Goal: Information Seeking & Learning: Find specific fact

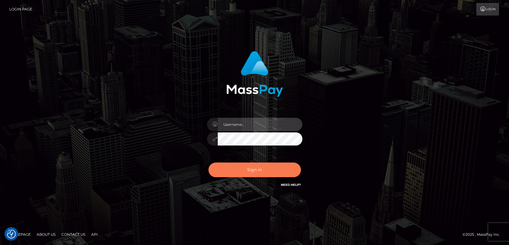
type input "[DOMAIN_NAME]"
click at [236, 175] on button "Sign in" at bounding box center [255, 169] width 92 height 15
type input "[DOMAIN_NAME]"
click at [236, 175] on button "Sign in" at bounding box center [255, 169] width 92 height 15
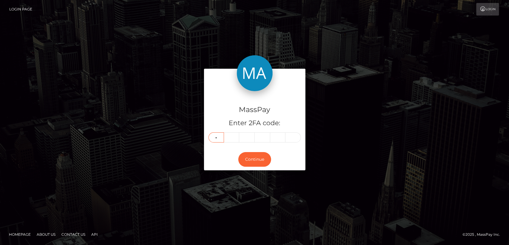
type input "8"
type input "5"
type input "1"
type input "2"
type input "9"
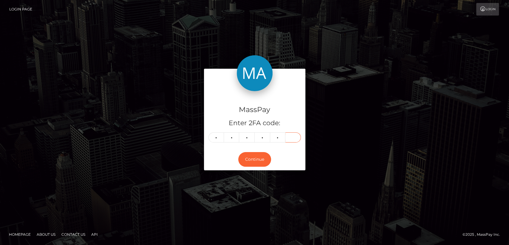
type input "3"
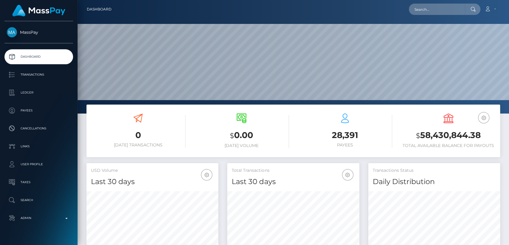
scroll to position [105, 132]
click at [447, 8] on input "text" at bounding box center [437, 9] width 56 height 11
paste input "ofmgp1996@gmail.com"
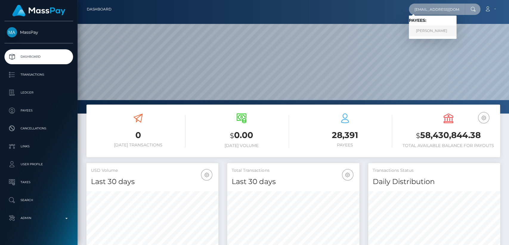
type input "ofmgp1996@gmail.com"
click at [448, 29] on link "GUILHERME PESCUMA" at bounding box center [433, 30] width 48 height 11
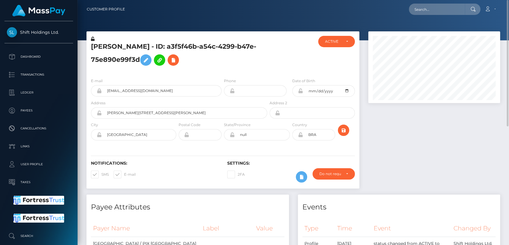
click at [107, 48] on h5 "GUILHERME PESCUMA - ID: a3f5f46b-a54c-4299-b47e-75e890e99f3d" at bounding box center [177, 55] width 173 height 27
copy h5 "GUILHERME"
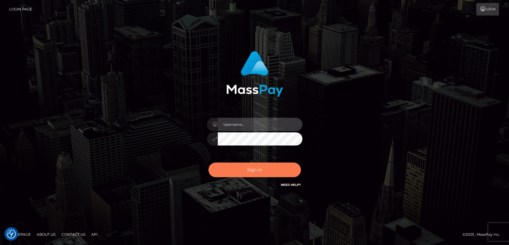
type input "nt.es"
click at [245, 165] on button "Sign in" at bounding box center [255, 169] width 92 height 15
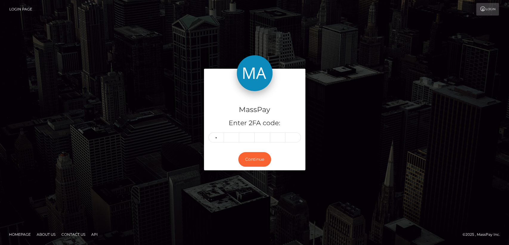
type input "4"
type input "8"
type input "6"
type input "7"
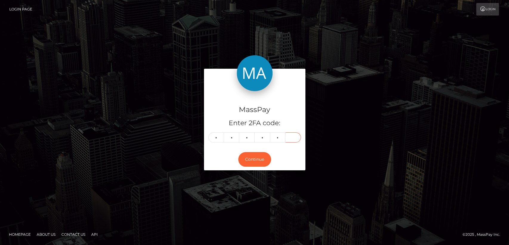
type input "3"
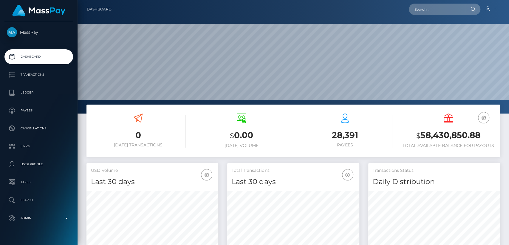
scroll to position [105, 132]
click at [453, 5] on input "text" at bounding box center [437, 9] width 56 height 11
paste input "[EMAIL_ADDRESS][DOMAIN_NAME]"
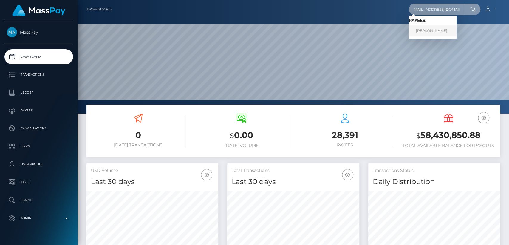
type input "[EMAIL_ADDRESS][DOMAIN_NAME]"
click at [442, 34] on link "PEARL OKYERE" at bounding box center [433, 30] width 48 height 11
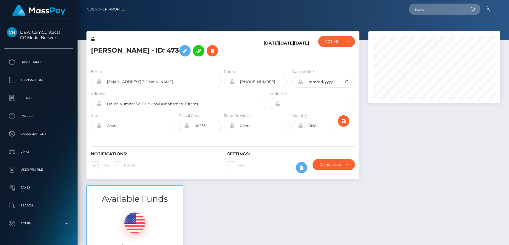
scroll to position [72, 132]
click at [102, 50] on h5 "PEARL OKYERE - ID: 473" at bounding box center [177, 50] width 173 height 17
copy h5 "PEARL"
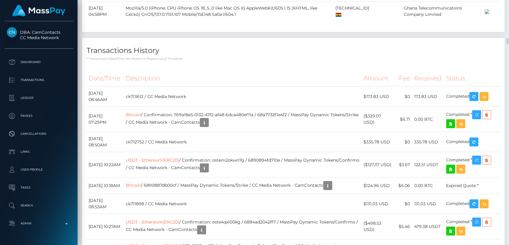
scroll to position [1530, 0]
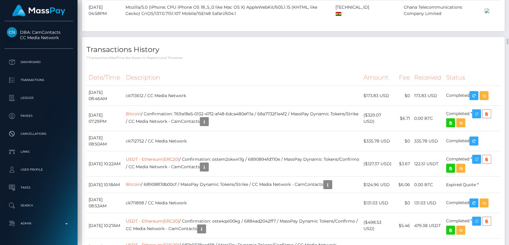
click at [203, 86] on th "Description" at bounding box center [243, 77] width 238 height 16
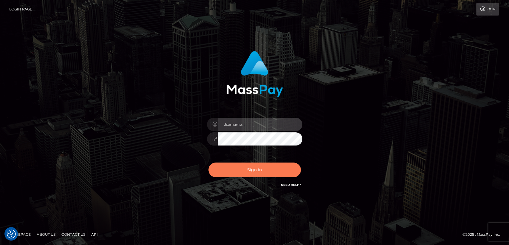
type input "[DOMAIN_NAME]"
click at [235, 173] on button "Sign in" at bounding box center [255, 169] width 92 height 15
type input "nt.es"
click at [235, 173] on button "Sign in" at bounding box center [255, 169] width 92 height 15
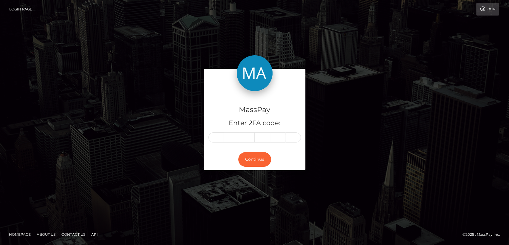
drag, startPoint x: 0, startPoint y: 0, endPoint x: 210, endPoint y: 166, distance: 267.6
click at [210, 166] on form "MassPay Enter 2FA code: Continue" at bounding box center [254, 122] width 101 height 107
click at [218, 137] on input "text" at bounding box center [217, 137] width 16 height 10
type input "5"
type input "1"
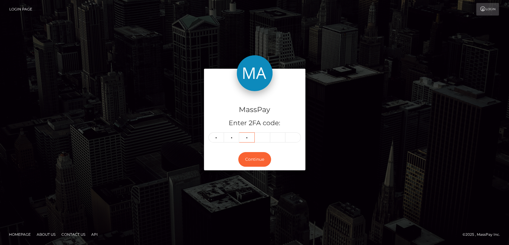
type input "0"
type input "6"
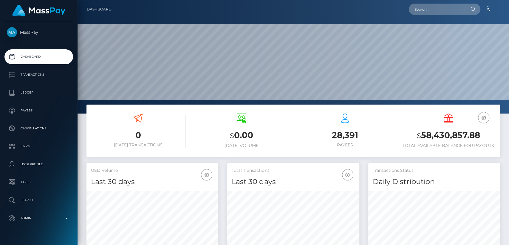
scroll to position [105, 132]
click at [454, 10] on input "text" at bounding box center [437, 9] width 56 height 11
paste input "[EMAIL_ADDRESS][DOMAIN_NAME]"
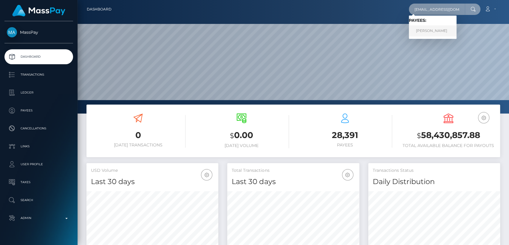
type input "[EMAIL_ADDRESS][DOMAIN_NAME]"
click at [443, 34] on link "[PERSON_NAME]" at bounding box center [433, 30] width 48 height 11
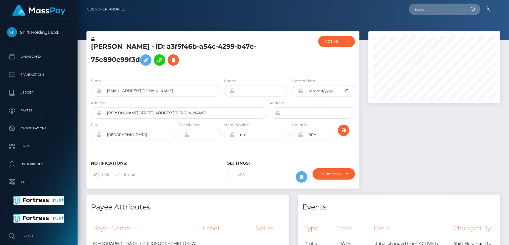
scroll to position [72, 132]
click at [115, 46] on h5 "GUILHERME PESCUMA - ID: a3f5f46b-a54c-4299-b47e-75e890e99f3d" at bounding box center [177, 55] width 173 height 27
copy h5 "GUILHERME"
drag, startPoint x: 20, startPoint y: 26, endPoint x: 59, endPoint y: 33, distance: 39.7
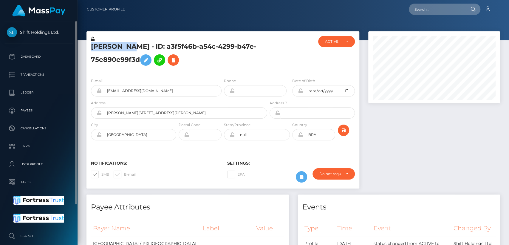
click at [59, 33] on div "Shift Holdings Ltd. Dashboard Transactions Ledger Payees Cancellations Links" at bounding box center [39, 132] width 78 height 222
copy span "Shift Holdings Ltd."
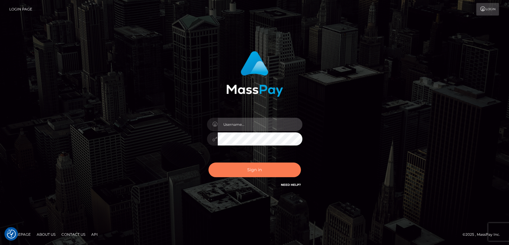
type input "[DOMAIN_NAME]"
click at [248, 170] on button "Sign in" at bounding box center [255, 169] width 92 height 15
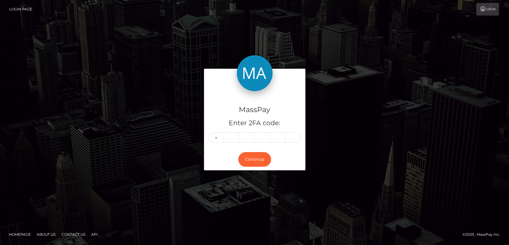
type input "6"
type input "1"
type input "6"
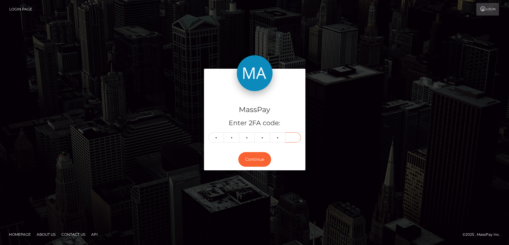
type input "3"
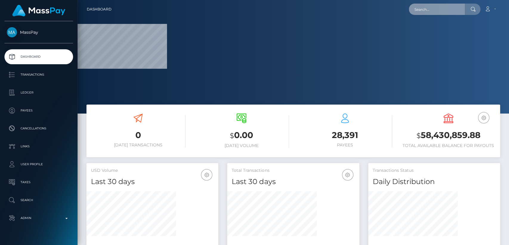
click at [426, 9] on input "text" at bounding box center [437, 9] width 56 height 11
paste input "[EMAIL_ADDRESS][DOMAIN_NAME]"
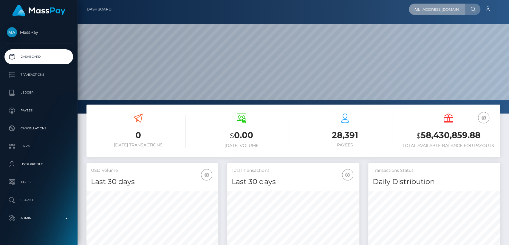
scroll to position [105, 132]
type input "[EMAIL_ADDRESS][DOMAIN_NAME]"
click at [454, 9] on input "chiara07calvani@icloud.com" at bounding box center [437, 9] width 56 height 11
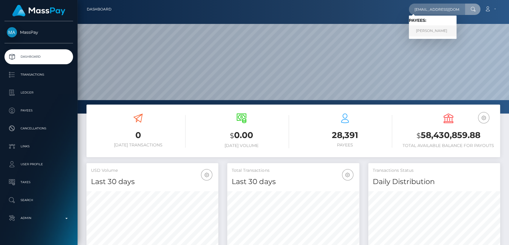
click at [440, 34] on link "Chiara Calvani" at bounding box center [433, 30] width 48 height 11
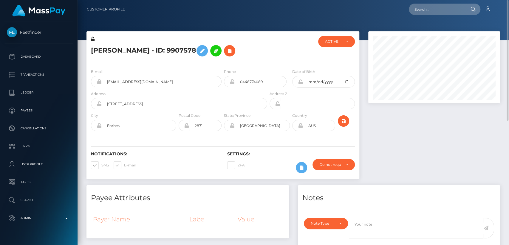
click at [102, 50] on h5 "Chiara Calvani - ID: 9907578" at bounding box center [177, 50] width 173 height 17
copy h5 "Chiara"
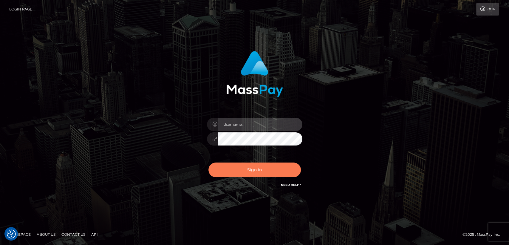
type input "nt.es"
click at [228, 172] on button "Sign in" at bounding box center [255, 169] width 92 height 15
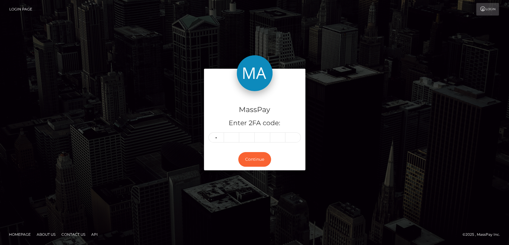
type input "3"
type input "0"
type input "6"
type input "4"
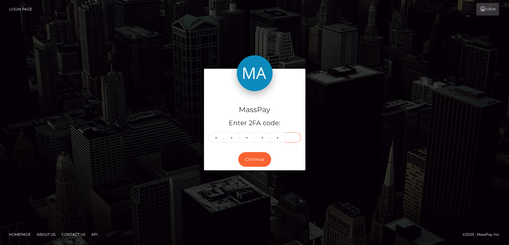
type input "1"
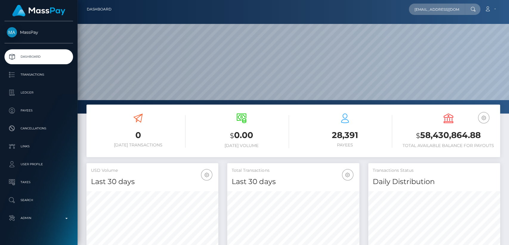
scroll to position [105, 132]
type input "[EMAIL_ADDRESS][DOMAIN_NAME]"
click at [379, 9] on div "[EMAIL_ADDRESS][DOMAIN_NAME] Loading... Loading... Account Edit Profile" at bounding box center [308, 9] width 384 height 13
click at [461, 9] on input "[EMAIL_ADDRESS][DOMAIN_NAME]" at bounding box center [437, 9] width 56 height 11
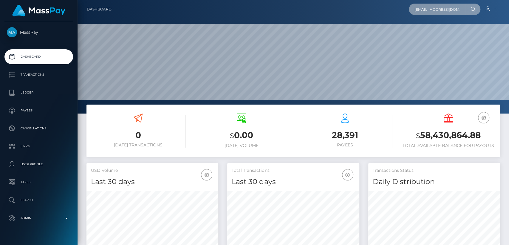
click at [461, 10] on input "[EMAIL_ADDRESS][DOMAIN_NAME]" at bounding box center [437, 9] width 56 height 11
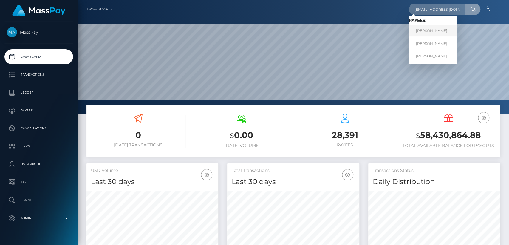
click at [454, 29] on link "FLORENCIA FERNANDEZ LUSI" at bounding box center [433, 30] width 48 height 11
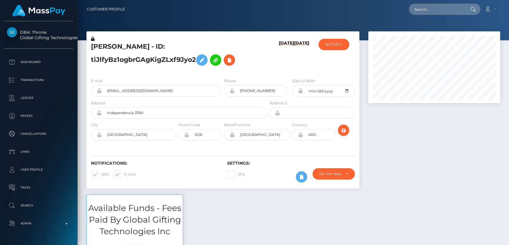
scroll to position [72, 132]
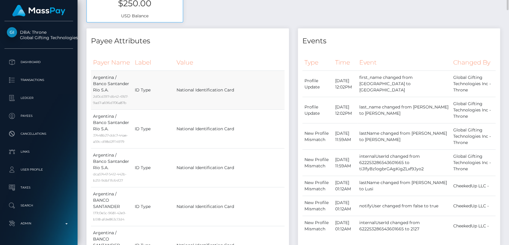
click at [103, 77] on td "Argentina / Banco Santander Río S.A. 2d0cd397-db42-47d7-9ad7-a696d706a87b" at bounding box center [112, 90] width 42 height 39
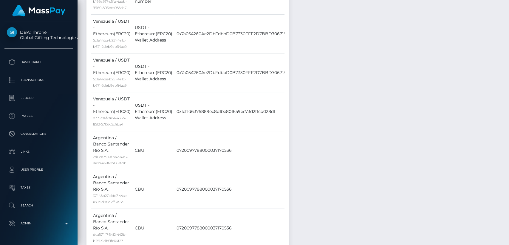
scroll to position [0, 0]
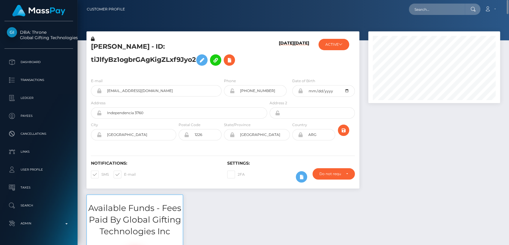
click at [115, 47] on h5 "FLORENCIA FERNANDEZ LUSI - ID: tiJlfyBz1ogbrGAgKigZLxf9Jyo2" at bounding box center [177, 55] width 173 height 27
copy h5 "FLORENCIA"
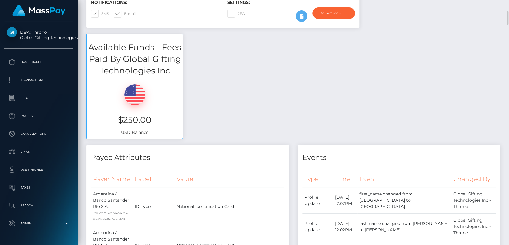
scroll to position [162, 0]
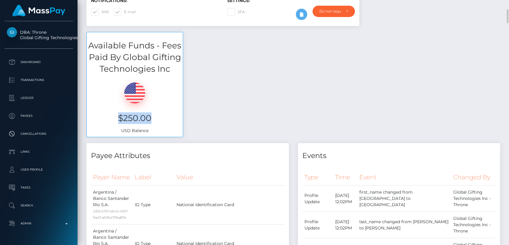
drag, startPoint x: 155, startPoint y: 115, endPoint x: 119, endPoint y: 112, distance: 36.2
click at [119, 112] on h3 "$250.00" at bounding box center [134, 118] width 87 height 12
copy h3 "$250.00"
click at [186, 243] on td "National Identification Card" at bounding box center [233, 243] width 116 height 39
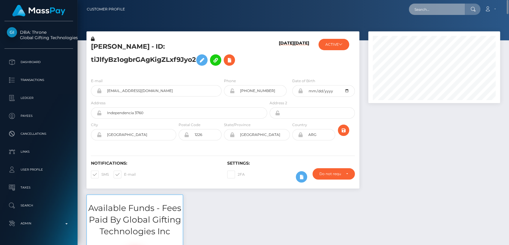
click at [434, 7] on input "text" at bounding box center [437, 9] width 56 height 11
paste input "nainoa.invest@gmail.com"
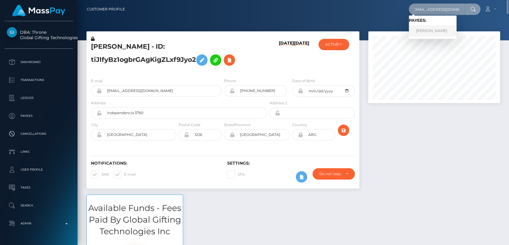
type input "nainoa.invest@gmail.com"
click at [432, 28] on link "Nainoa Villierme" at bounding box center [433, 30] width 48 height 11
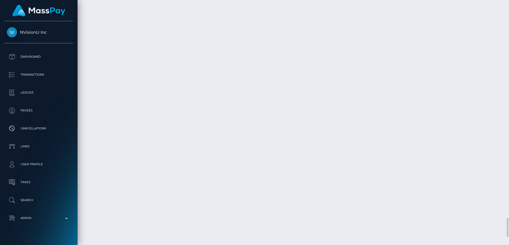
scroll to position [72, 132]
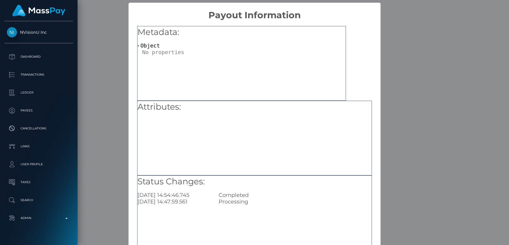
click at [211, 98] on div "Metadata: Object" at bounding box center [241, 63] width 209 height 75
click at [117, 131] on div "× Payout Information Metadata: Object Attributes: Status Changes: 2025-09-02 14…" at bounding box center [254, 122] width 509 height 245
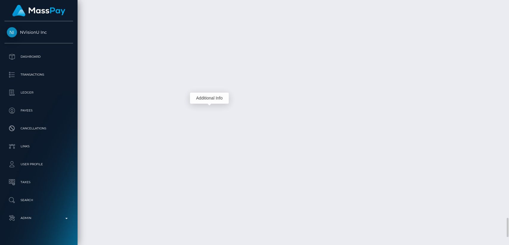
click at [212, 97] on div "Additional Info" at bounding box center [209, 97] width 39 height 11
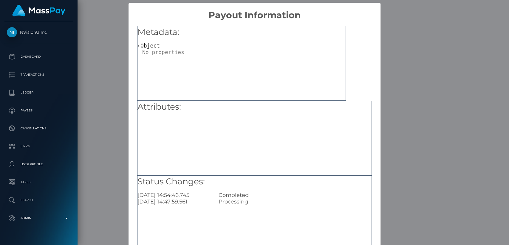
click at [115, 120] on div "× Payout Information Metadata: Object Attributes: Status Changes: 2025-09-02 14…" at bounding box center [254, 122] width 509 height 245
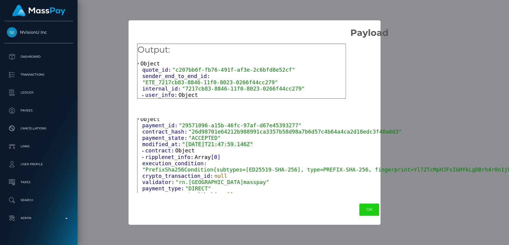
scroll to position [0, 0]
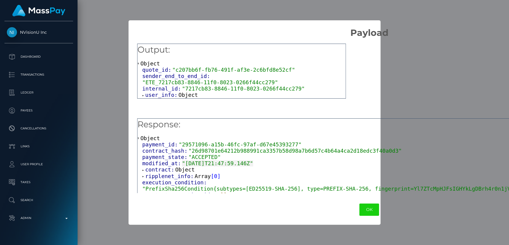
click at [142, 178] on span at bounding box center [143, 176] width 3 height 4
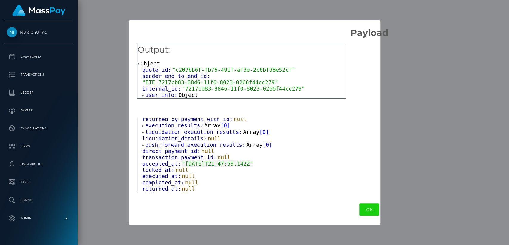
scroll to position [128, 0]
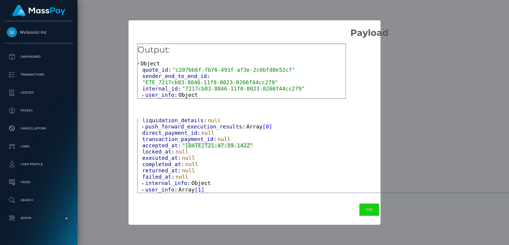
click at [142, 93] on span at bounding box center [143, 95] width 3 height 4
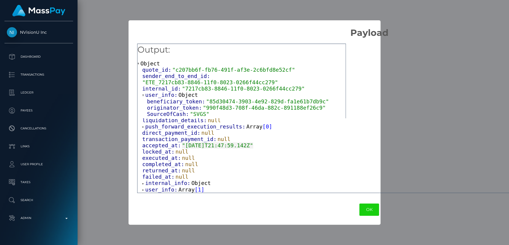
click at [209, 148] on div "locked_at: null" at bounding box center [371, 151] width 459 height 6
click at [368, 72] on div "Output: Object quote_id: "c207bb6f-fb76-491f-af3e-2c6bfd8e52cf" sender_end_to_e…" at bounding box center [370, 116] width 482 height 156
click at [142, 93] on span at bounding box center [143, 95] width 3 height 4
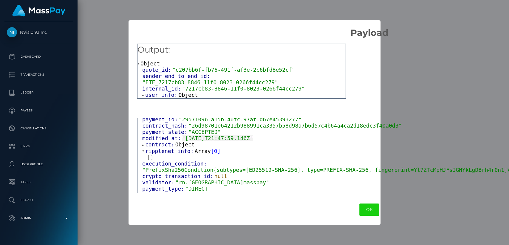
scroll to position [0, 0]
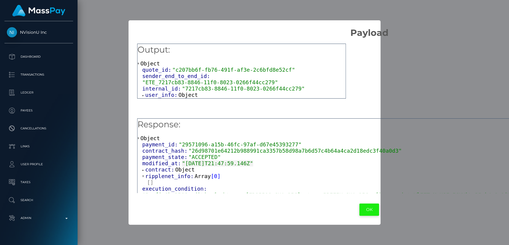
click at [360, 213] on button "OK" at bounding box center [370, 209] width 20 height 12
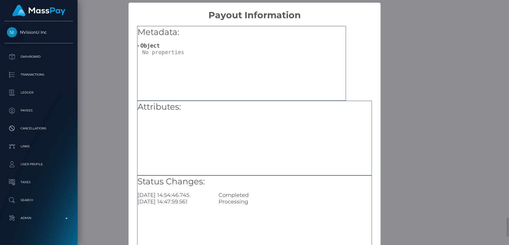
scroll to position [39, 0]
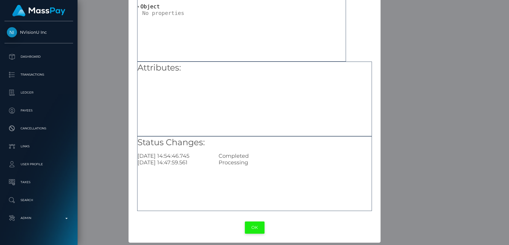
click at [250, 223] on button "OK" at bounding box center [255, 227] width 20 height 12
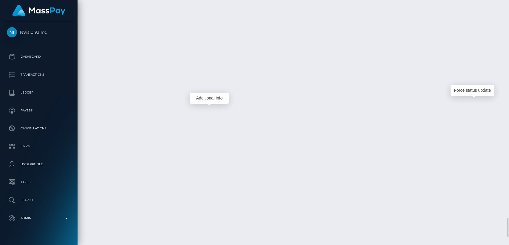
scroll to position [72, 132]
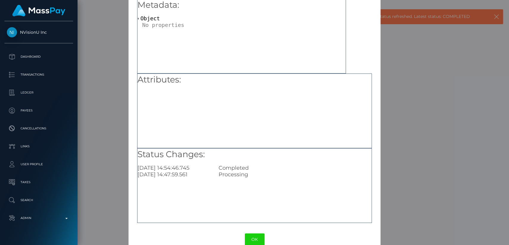
scroll to position [39, 0]
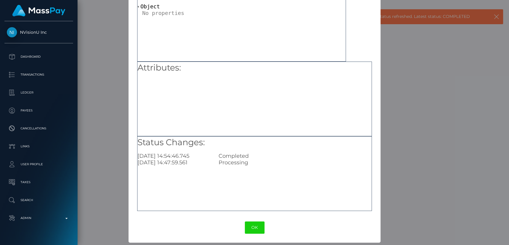
click at [252, 220] on div "OK No Cancel" at bounding box center [255, 227] width 252 height 18
click at [251, 227] on button "OK" at bounding box center [255, 227] width 20 height 12
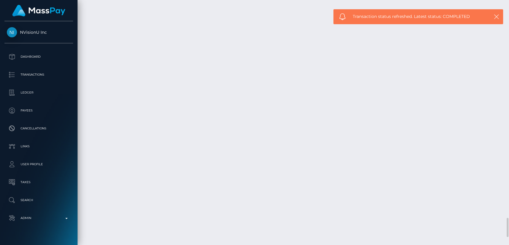
scroll to position [72, 132]
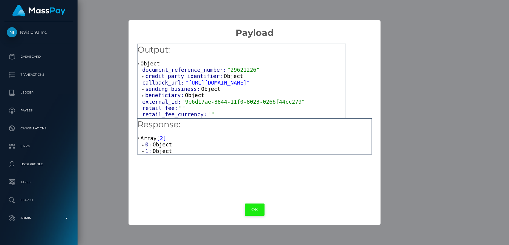
click at [252, 206] on button "OK" at bounding box center [255, 209] width 20 height 12
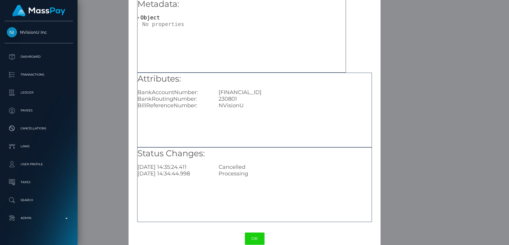
scroll to position [39, 0]
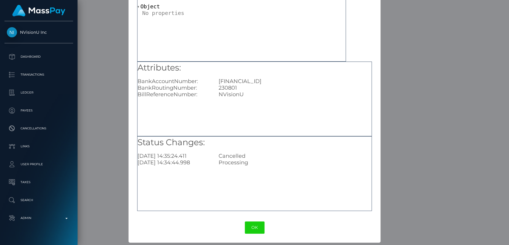
click at [262, 222] on div "OK No Cancel" at bounding box center [255, 227] width 252 height 18
click at [259, 224] on button "OK" at bounding box center [255, 227] width 20 height 12
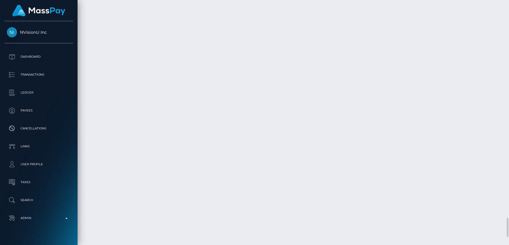
scroll to position [72, 132]
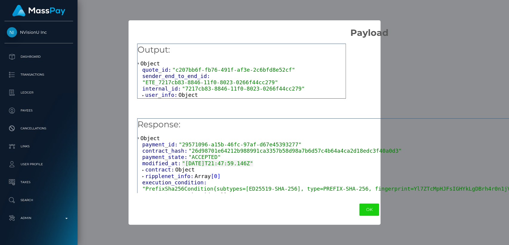
click at [169, 92] on span "user_info:" at bounding box center [161, 95] width 33 height 6
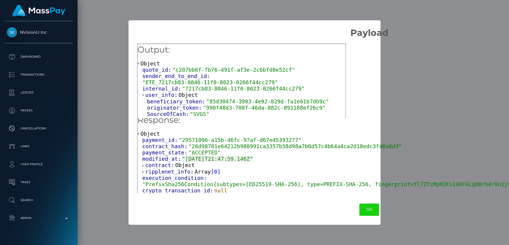
scroll to position [0, 0]
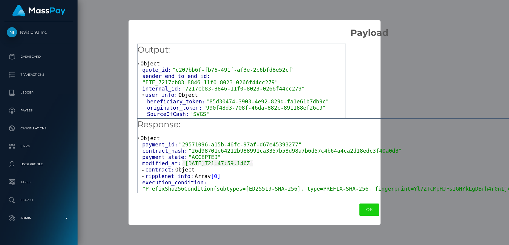
click at [171, 171] on span "contract:" at bounding box center [160, 169] width 30 height 6
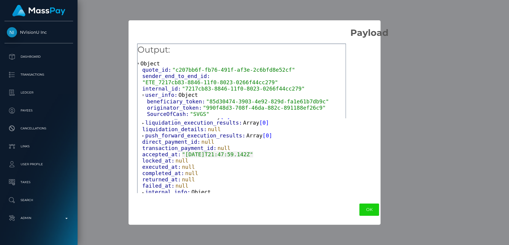
scroll to position [154, 0]
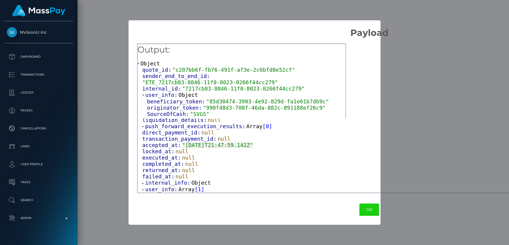
click at [160, 180] on span "internal_info:" at bounding box center [168, 182] width 46 height 6
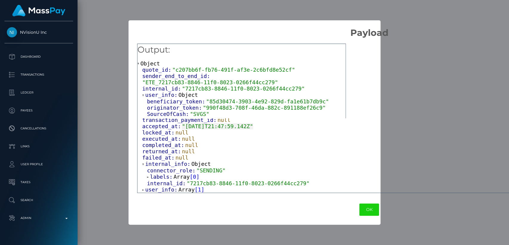
scroll to position [174, 0]
click at [161, 179] on span "labels:" at bounding box center [162, 176] width 24 height 6
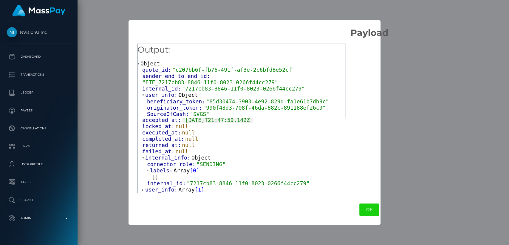
scroll to position [180, 0]
click at [157, 189] on span "user_info:" at bounding box center [161, 189] width 33 height 6
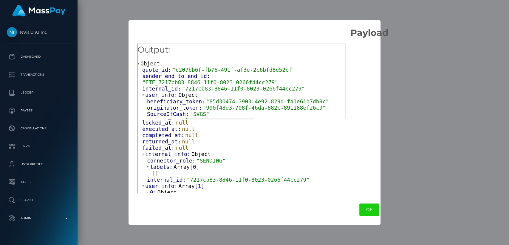
scroll to position [186, 0]
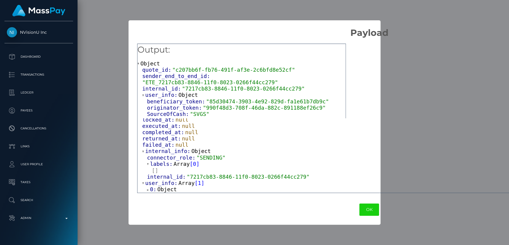
click at [154, 190] on span "0:" at bounding box center [153, 189] width 7 height 6
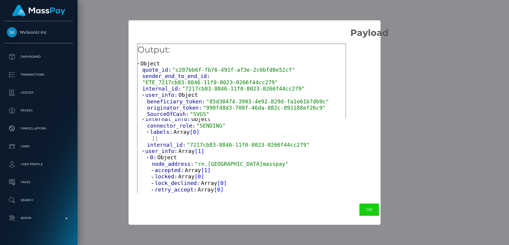
scroll to position [214, 0]
click at [174, 174] on span "accepted:" at bounding box center [170, 170] width 30 height 6
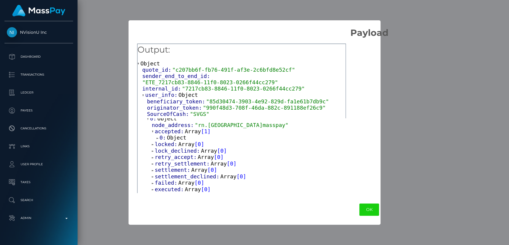
scroll to position [257, 0]
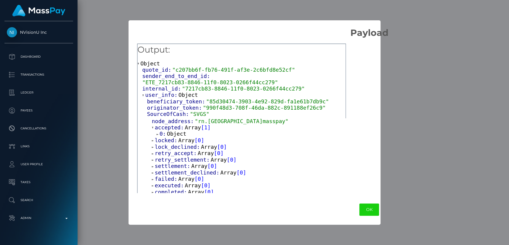
click at [173, 137] on span "Object" at bounding box center [176, 133] width 19 height 6
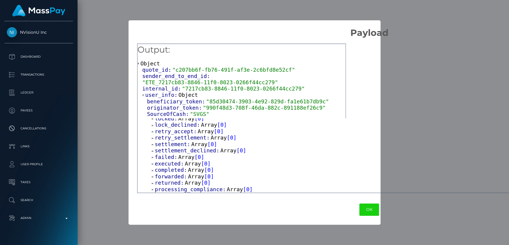
scroll to position [304, 0]
click at [169, 167] on span "completed:" at bounding box center [171, 169] width 33 height 6
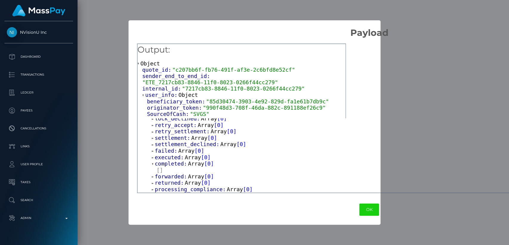
scroll to position [311, 0]
click at [167, 181] on span "returned:" at bounding box center [170, 182] width 30 height 6
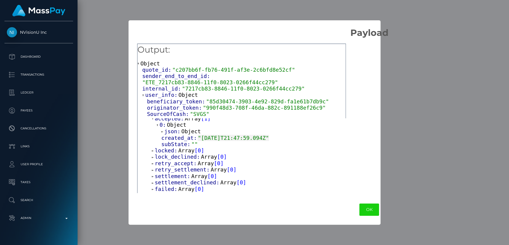
scroll to position [264, 0]
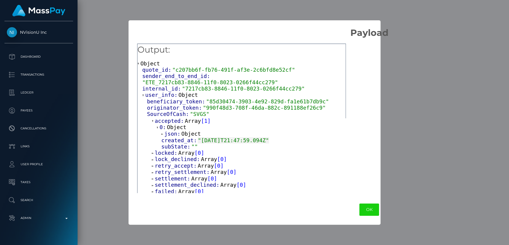
click at [171, 168] on span "retry_accept:" at bounding box center [176, 165] width 43 height 6
click at [171, 162] on span "lock_declined:" at bounding box center [178, 159] width 46 height 6
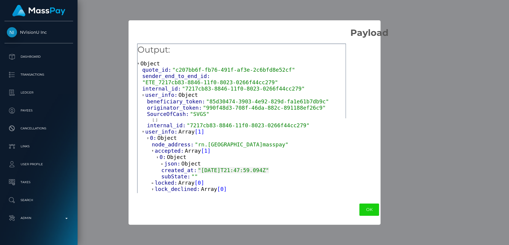
scroll to position [234, 0]
click at [172, 166] on span "json:" at bounding box center [172, 163] width 17 height 6
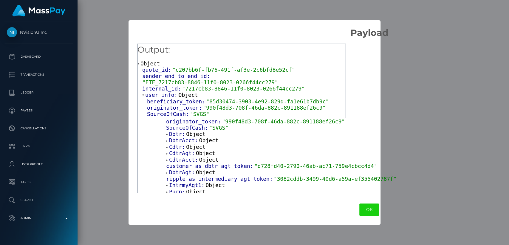
scroll to position [293, 0]
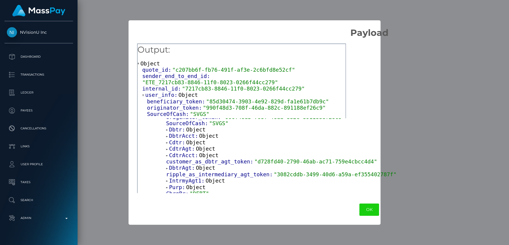
click at [177, 158] on span "CdtrAcct:" at bounding box center [184, 155] width 30 height 6
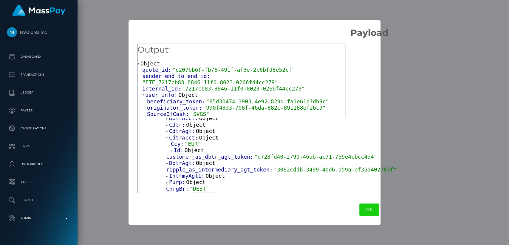
scroll to position [312, 0]
click at [177, 152] on span "Id:" at bounding box center [179, 149] width 11 height 6
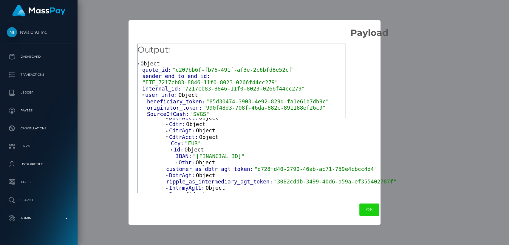
click at [226, 159] on span ""GB44TRWI23080148954305"" at bounding box center [219, 156] width 52 height 6
click at [185, 165] on span "Othr:" at bounding box center [187, 162] width 17 height 6
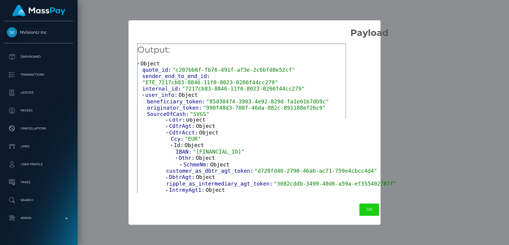
scroll to position [316, 0]
click at [187, 167] on span "SchmeNm:" at bounding box center [197, 164] width 27 height 6
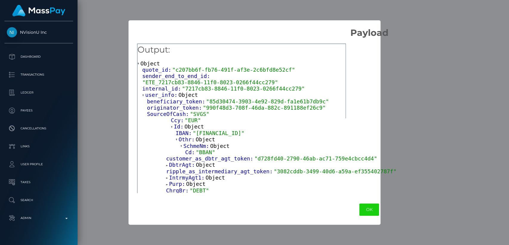
scroll to position [335, 0]
click at [229, 135] on span ""GB44TRWI23080148954305"" at bounding box center [219, 132] width 52 height 6
copy span "GB44TRWI23080148954305"
click at [360, 209] on button "OK" at bounding box center [370, 209] width 20 height 12
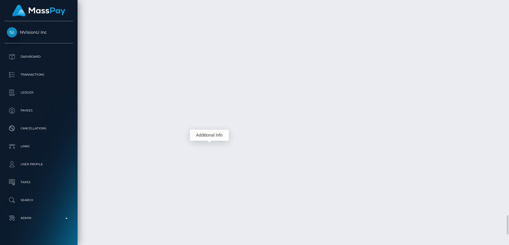
scroll to position [72, 132]
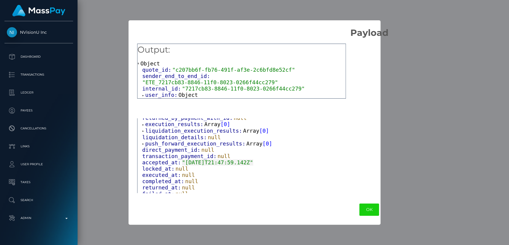
scroll to position [122, 0]
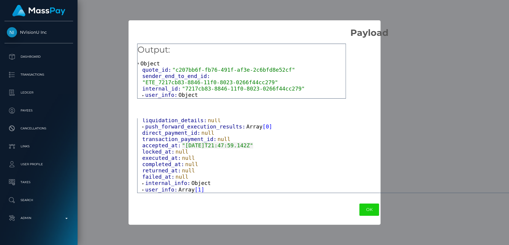
click at [157, 183] on span "internal_info:" at bounding box center [168, 183] width 46 height 6
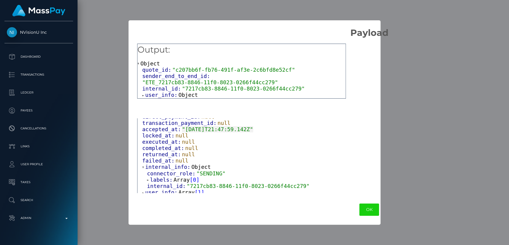
scroll to position [141, 0]
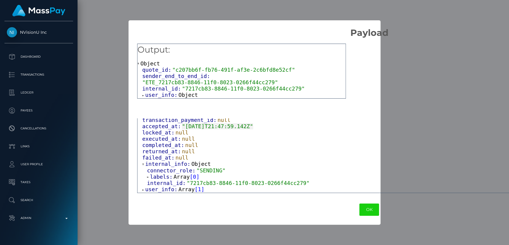
click at [162, 178] on span "labels:" at bounding box center [162, 176] width 24 height 6
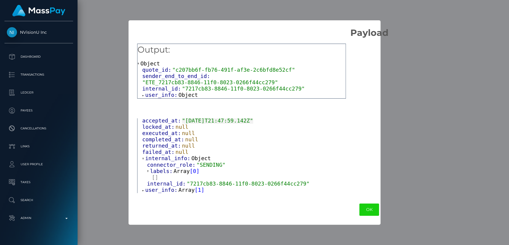
scroll to position [148, 0]
click at [154, 190] on span "user_info:" at bounding box center [161, 189] width 33 height 6
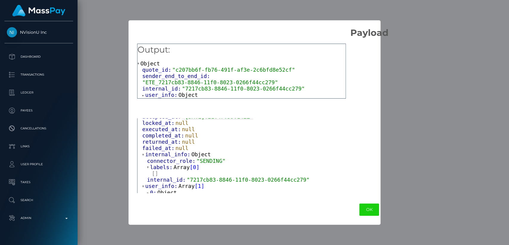
scroll to position [154, 0]
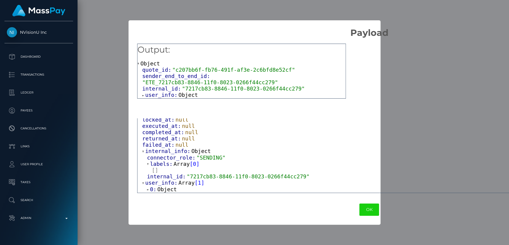
click at [154, 190] on span "0:" at bounding box center [153, 189] width 7 height 6
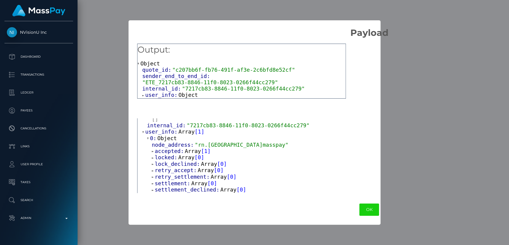
scroll to position [201, 0]
click at [167, 155] on span "accepted:" at bounding box center [170, 152] width 30 height 6
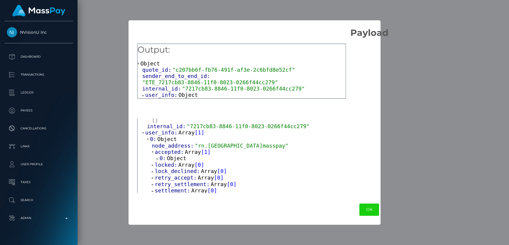
click at [169, 161] on span "Object" at bounding box center [176, 158] width 19 height 6
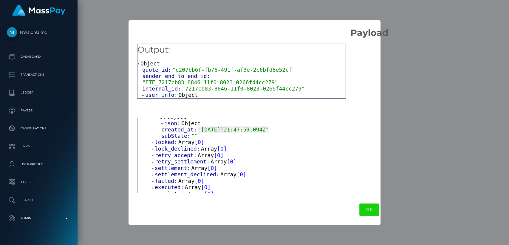
scroll to position [251, 0]
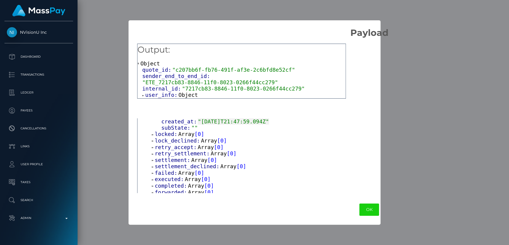
click at [167, 137] on span "locked:" at bounding box center [167, 134] width 24 height 6
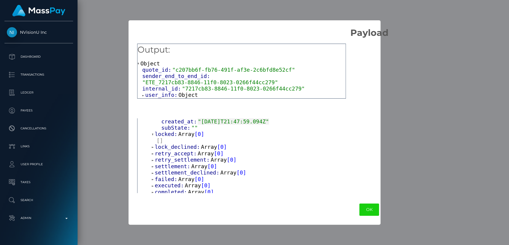
click at [165, 150] on span "lock_declined:" at bounding box center [178, 147] width 46 height 6
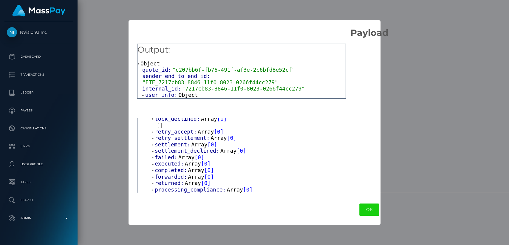
scroll to position [285, 0]
click at [172, 132] on span "retry_accept:" at bounding box center [176, 131] width 43 height 6
click at [170, 141] on span "retry_settlement:" at bounding box center [183, 138] width 56 height 6
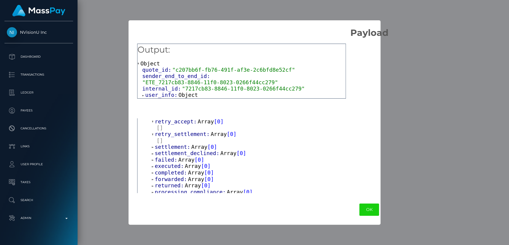
scroll to position [297, 0]
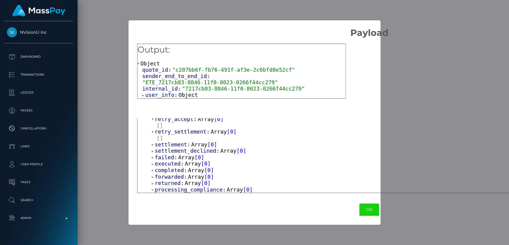
click at [164, 154] on span "failed:" at bounding box center [167, 157] width 24 height 6
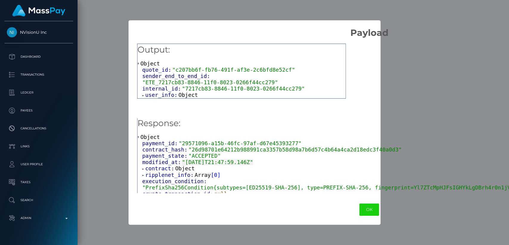
scroll to position [0, 0]
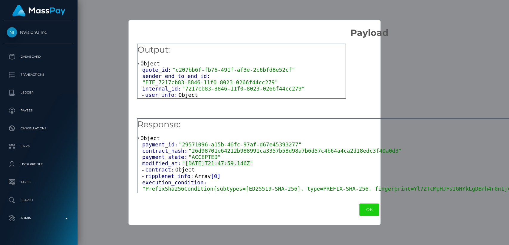
click at [155, 171] on span "contract:" at bounding box center [160, 169] width 30 height 6
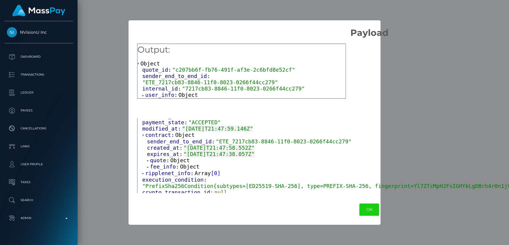
scroll to position [35, 0]
click at [158, 167] on span "fee_info:" at bounding box center [165, 166] width 30 height 6
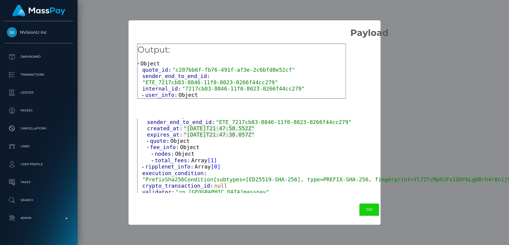
scroll to position [61, 0]
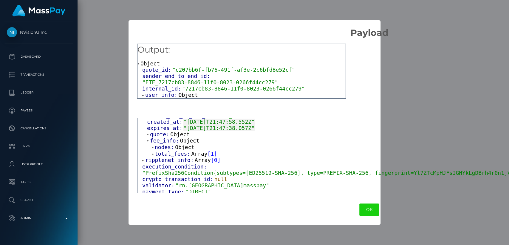
click at [165, 147] on span "nodes:" at bounding box center [165, 147] width 20 height 6
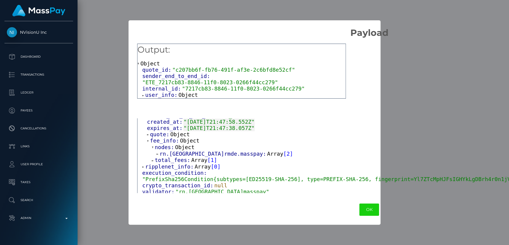
click at [162, 158] on span "total_fees:" at bounding box center [173, 160] width 36 height 6
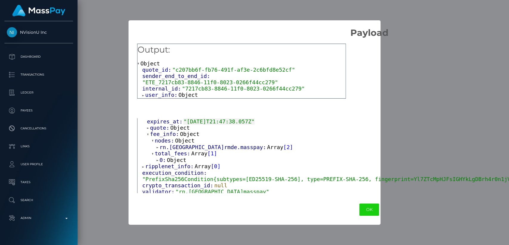
scroll to position [70, 0]
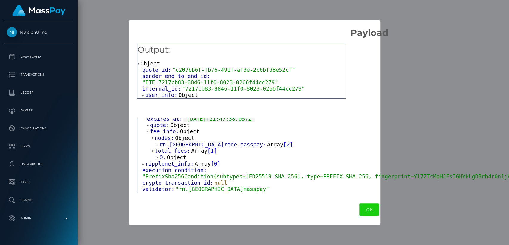
click at [164, 158] on span "0:" at bounding box center [163, 157] width 7 height 6
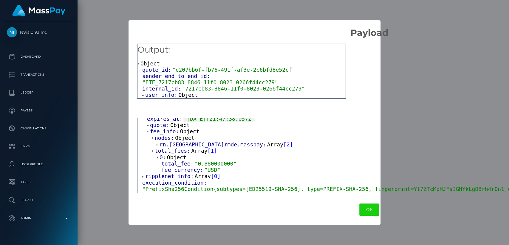
scroll to position [71, 0]
click at [158, 175] on span "ripplenet_info:" at bounding box center [170, 175] width 50 height 6
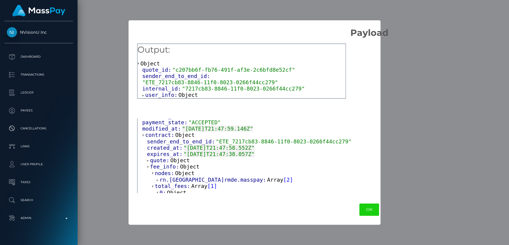
scroll to position [36, 0]
click at [159, 161] on span "quote:" at bounding box center [160, 159] width 20 height 6
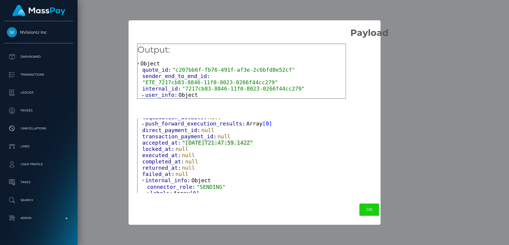
scroll to position [299, 0]
click at [360, 209] on button "OK" at bounding box center [370, 209] width 20 height 12
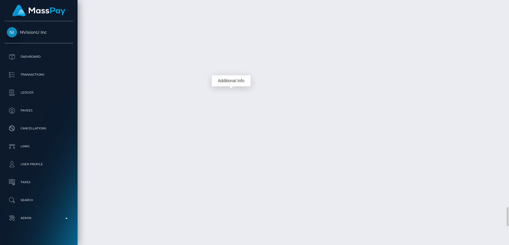
scroll to position [72, 132]
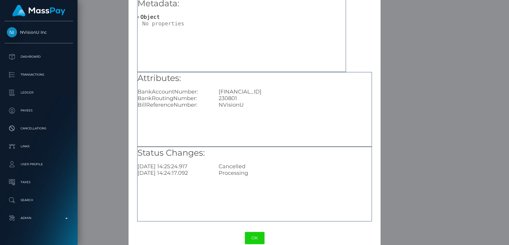
scroll to position [39, 0]
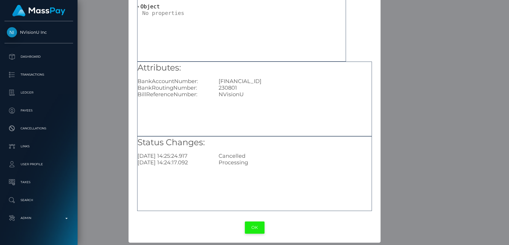
click at [250, 223] on button "OK" at bounding box center [255, 227] width 20 height 12
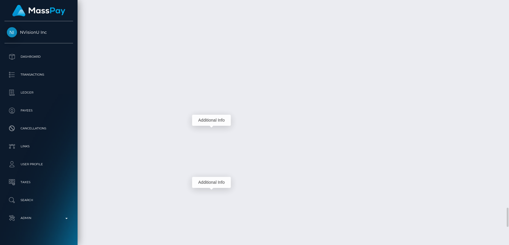
scroll to position [72, 132]
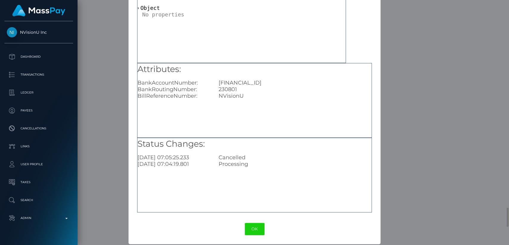
scroll to position [39, 0]
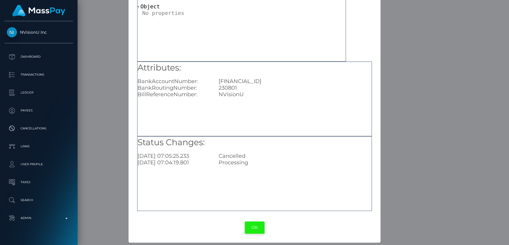
click at [251, 229] on button "OK" at bounding box center [255, 227] width 20 height 12
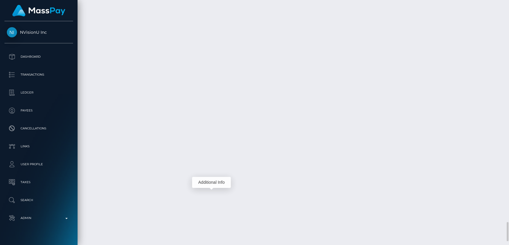
scroll to position [72, 132]
drag, startPoint x: 480, startPoint y: 136, endPoint x: 376, endPoint y: 141, distance: 103.9
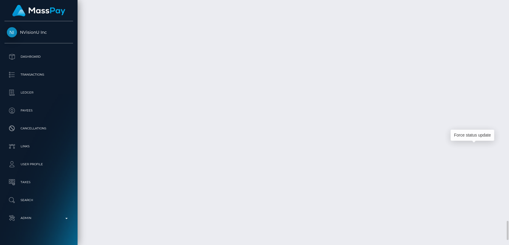
scroll to position [72, 132]
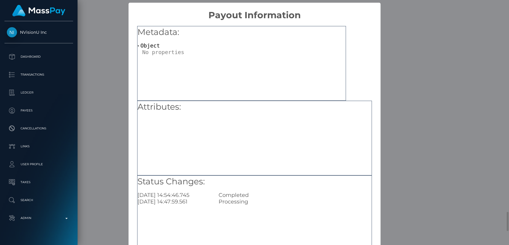
scroll to position [39, 0]
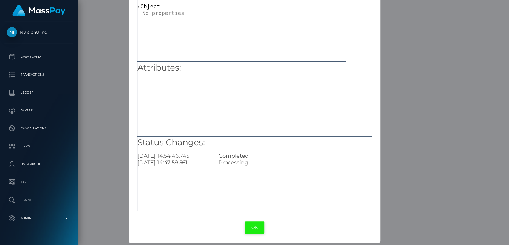
click at [251, 222] on button "OK" at bounding box center [255, 227] width 20 height 12
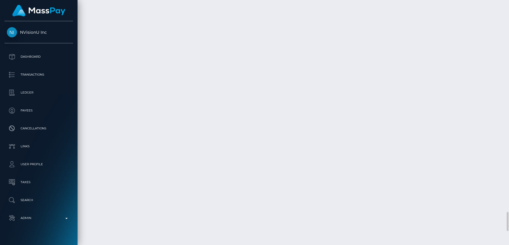
scroll to position [72, 132]
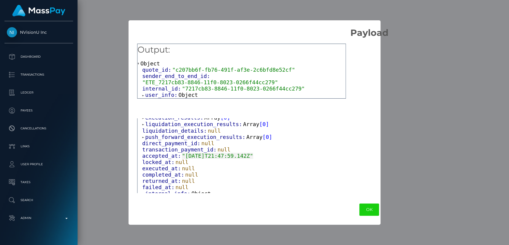
scroll to position [122, 0]
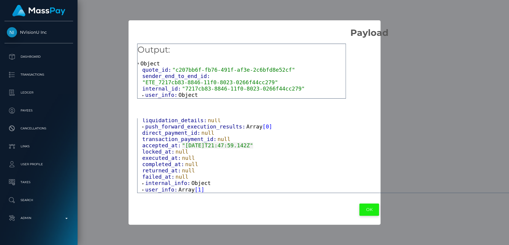
click at [360, 208] on button "OK" at bounding box center [370, 209] width 20 height 12
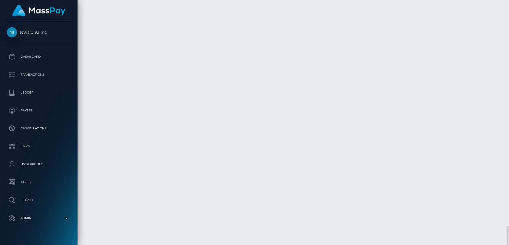
scroll to position [2862, 0]
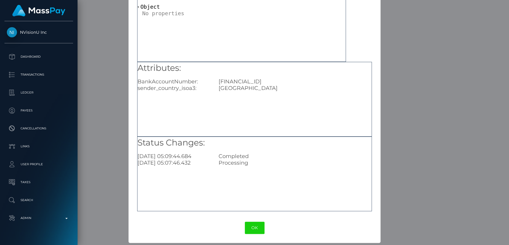
scroll to position [39, 0]
click at [254, 226] on button "OK" at bounding box center [255, 227] width 20 height 12
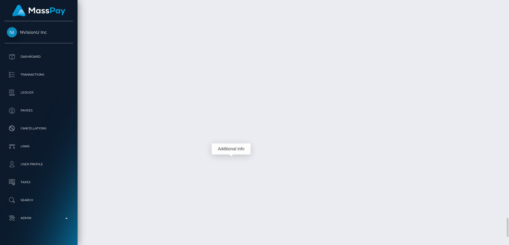
scroll to position [2710, 0]
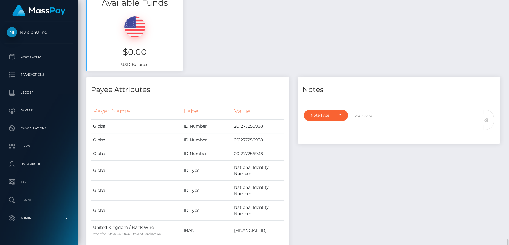
scroll to position [0, 0]
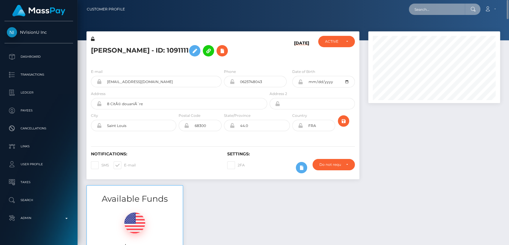
click at [444, 9] on input "text" at bounding box center [437, 9] width 56 height 11
paste input "marteengeminis@gmail.com"
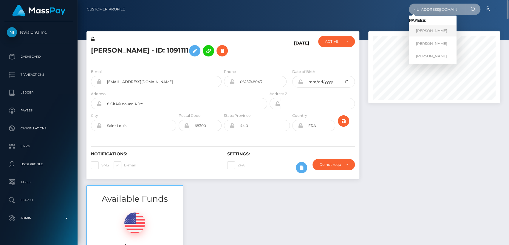
type input "marteengeminis@gmail.com"
click at [437, 30] on link "FLORENCIA FERNANDEZ LUSI" at bounding box center [433, 30] width 48 height 11
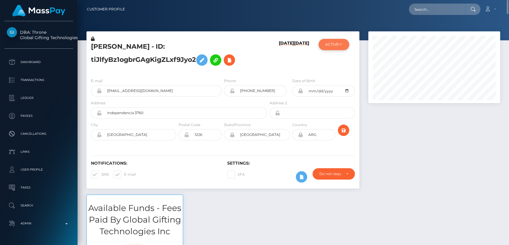
click at [339, 46] on button "ACTIVE" at bounding box center [334, 44] width 31 height 11
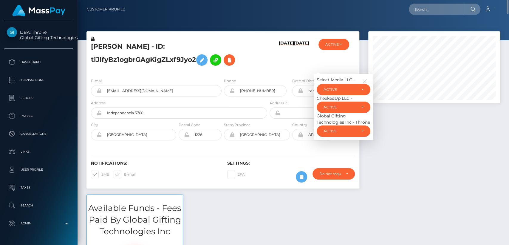
click at [279, 65] on h6 "[DATE]" at bounding box center [286, 56] width 15 height 30
click at [117, 47] on h5 "[PERSON_NAME] - ID: tiJlfyBz1ogbrGAgKigZLxf9Jyo2" at bounding box center [177, 55] width 173 height 27
copy h5 "[GEOGRAPHIC_DATA]"
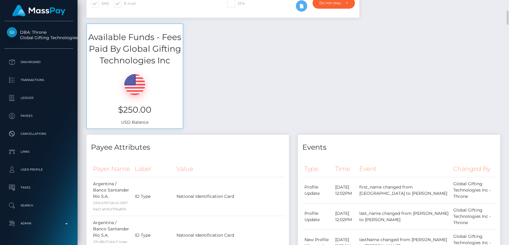
scroll to position [172, 0]
drag, startPoint x: 152, startPoint y: 109, endPoint x: 119, endPoint y: 109, distance: 32.2
click at [119, 109] on h3 "$250.00" at bounding box center [134, 109] width 87 height 12
copy h3 "$250.00"
click at [221, 149] on h4 "Payee Attributes" at bounding box center [188, 146] width 194 height 10
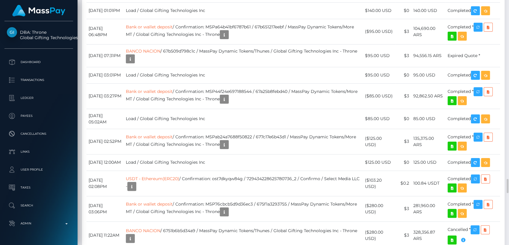
scroll to position [3116, 0]
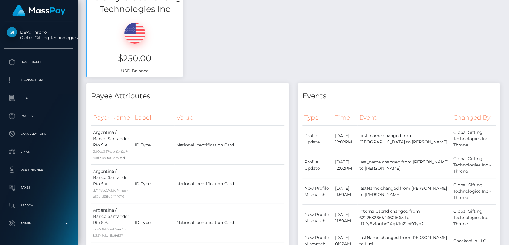
scroll to position [0, 0]
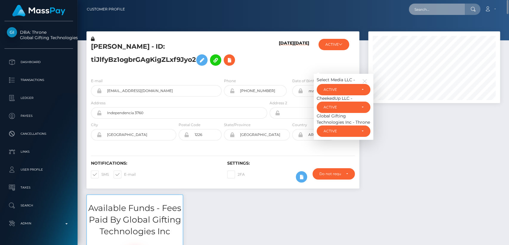
click at [431, 7] on input "text" at bounding box center [437, 9] width 56 height 11
paste input "[EMAIL_ADDRESS][DOMAIN_NAME]"
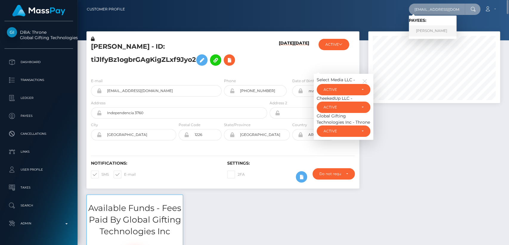
type input "[EMAIL_ADDRESS][DOMAIN_NAME]"
click at [426, 29] on link "[PERSON_NAME]" at bounding box center [433, 30] width 48 height 11
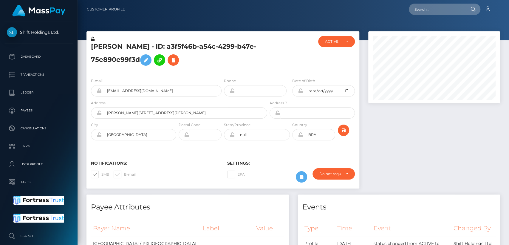
scroll to position [298307, 298246]
click at [340, 43] on div "ACTIVE" at bounding box center [333, 41] width 16 height 5
click at [269, 66] on div at bounding box center [291, 54] width 45 height 37
click at [114, 46] on h5 "[PERSON_NAME] - ID: a3f5f46b-a54c-4299-b47e-75e890e99f3d" at bounding box center [177, 55] width 173 height 27
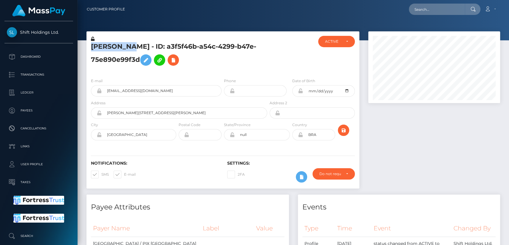
click at [114, 46] on h5 "[PERSON_NAME] - ID: a3f5f46b-a54c-4299-b47e-75e890e99f3d" at bounding box center [177, 55] width 173 height 27
drag, startPoint x: 26, startPoint y: 28, endPoint x: 64, endPoint y: 36, distance: 38.6
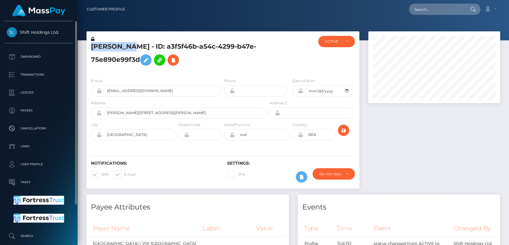
click at [64, 36] on div "Shift Holdings Ltd. Dashboard Transactions Ledger Payees Cancellations Links" at bounding box center [39, 132] width 78 height 222
copy span "Shift Holdings Ltd."
drag, startPoint x: 92, startPoint y: 47, endPoint x: 167, endPoint y: 49, distance: 75.8
click at [167, 49] on h5 "[PERSON_NAME] - ID: a3f5f46b-a54c-4299-b47e-75e890e99f3d" at bounding box center [177, 55] width 173 height 27
copy h5 "GUILHERME PESCUMA"
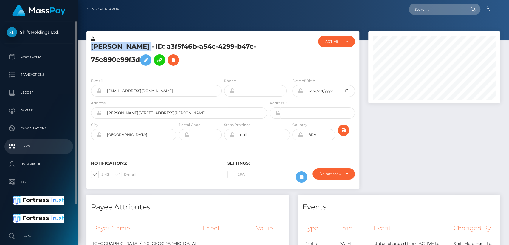
scroll to position [47, 0]
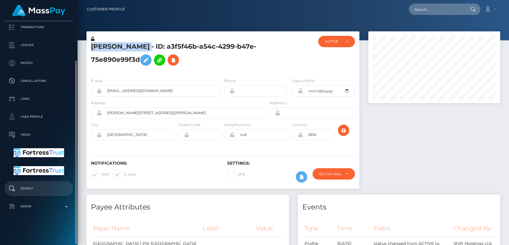
click at [42, 189] on p "Search" at bounding box center [39, 188] width 64 height 9
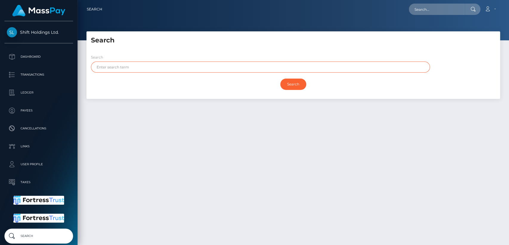
click at [170, 70] on input "text" at bounding box center [260, 66] width 339 height 11
paste input "[PERSON_NAME]"
click at [129, 65] on input "[PERSON_NAME]" at bounding box center [260, 66] width 339 height 11
type input "[PERSON_NAME]"
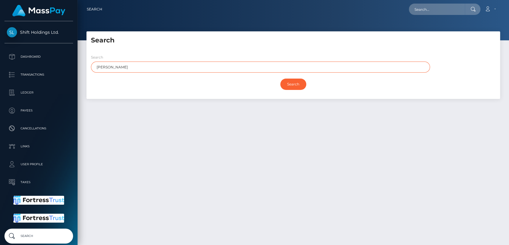
click at [280, 78] on input "Search" at bounding box center [293, 83] width 26 height 11
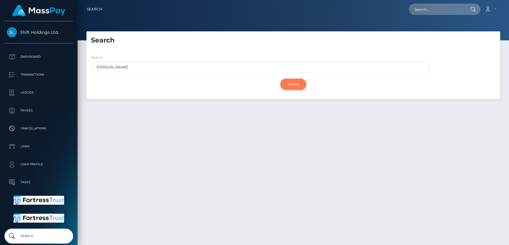
click at [297, 82] on input "Search" at bounding box center [293, 83] width 26 height 11
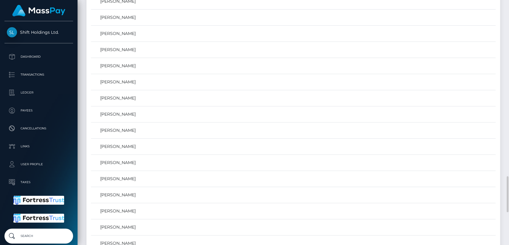
scroll to position [1196, 0]
click at [184, 178] on link "[PERSON_NAME]" at bounding box center [293, 178] width 401 height 9
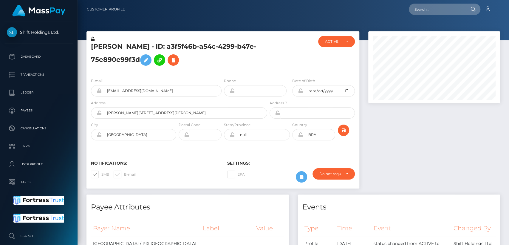
scroll to position [72, 132]
